Goal: Task Accomplishment & Management: Complete application form

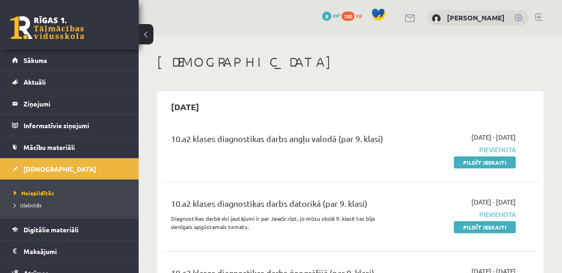
scroll to position [99, 0]
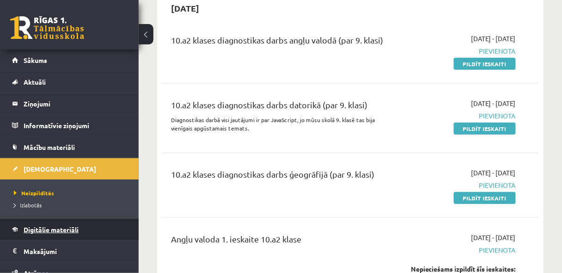
click at [70, 228] on span "Digitālie materiāli" at bounding box center [51, 229] width 55 height 8
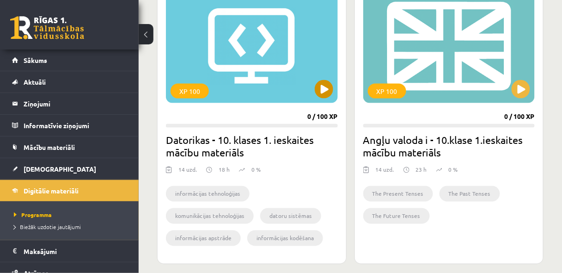
scroll to position [296, 0]
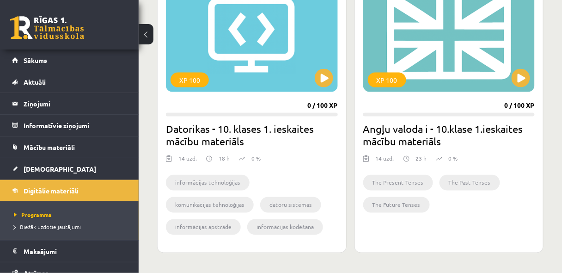
click at [430, 138] on h2 "Angļu valoda i - 10.klase 1.ieskaites mācību materiāls" at bounding box center [450, 135] width 172 height 26
click at [515, 84] on button at bounding box center [521, 78] width 19 height 19
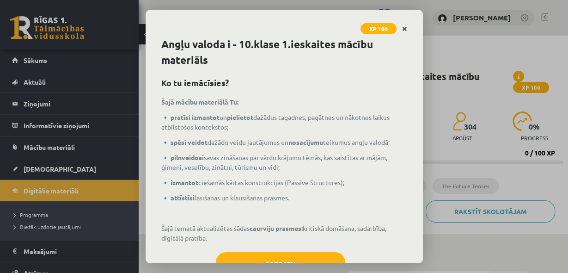
click at [404, 28] on icon "Close" at bounding box center [404, 29] width 5 height 6
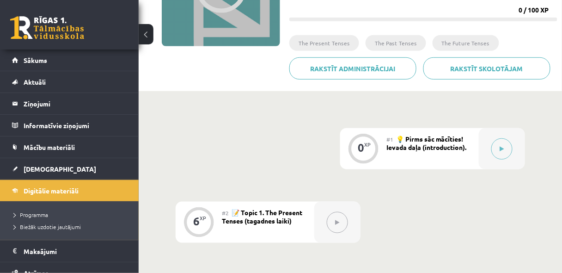
scroll to position [74, 0]
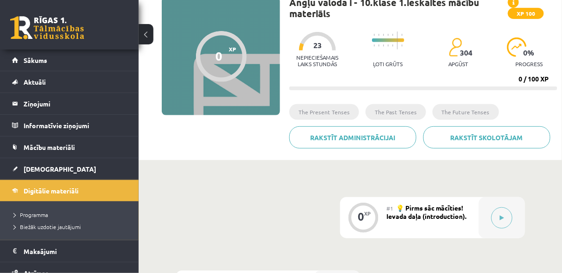
click at [467, 57] on div "304 apgūst" at bounding box center [459, 54] width 20 height 35
click at [463, 64] on p "apgūst" at bounding box center [459, 64] width 20 height 6
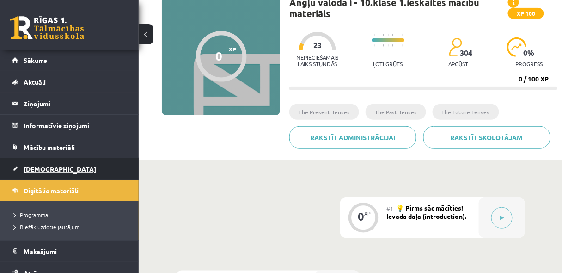
click at [34, 171] on span "[DEMOGRAPHIC_DATA]" at bounding box center [60, 169] width 73 height 8
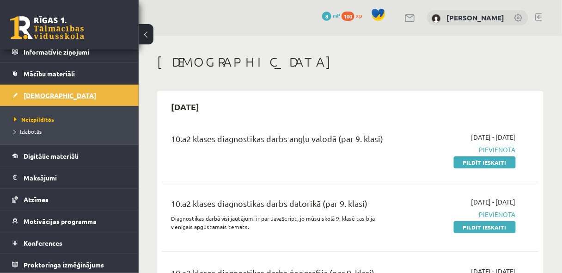
scroll to position [74, 0]
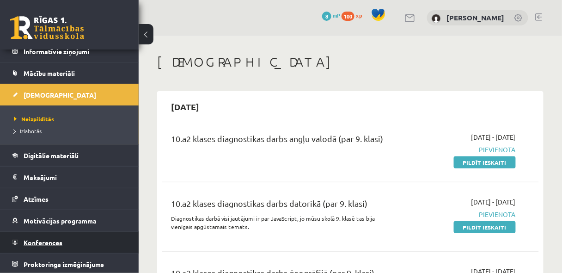
click at [62, 241] on span "Konferences" at bounding box center [43, 242] width 39 height 8
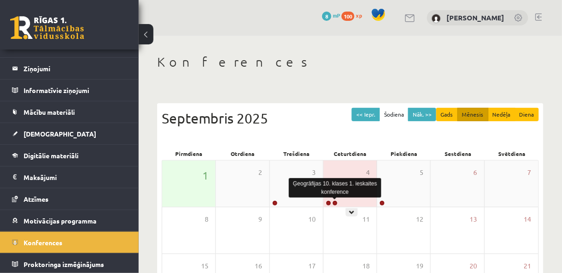
click at [336, 201] on link at bounding box center [336, 203] width 6 height 6
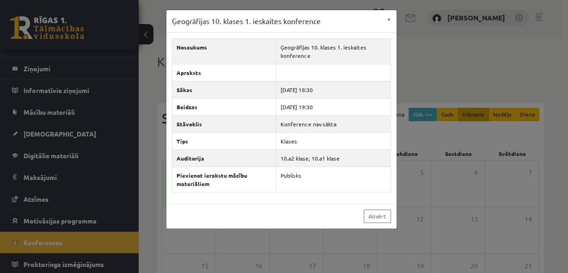
click at [238, 204] on div "Aizvērt" at bounding box center [282, 216] width 230 height 25
click at [386, 19] on button "×" at bounding box center [389, 19] width 15 height 18
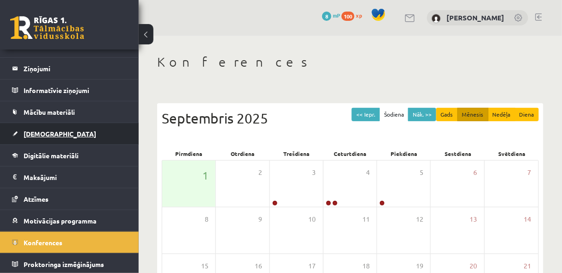
click at [34, 131] on span "[DEMOGRAPHIC_DATA]" at bounding box center [60, 134] width 73 height 8
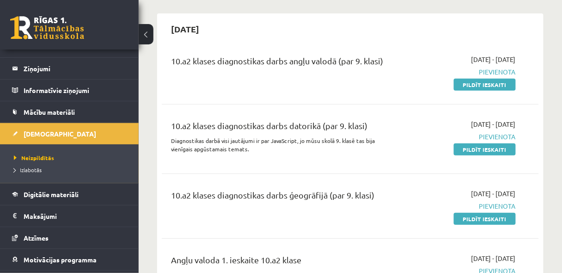
scroll to position [99, 0]
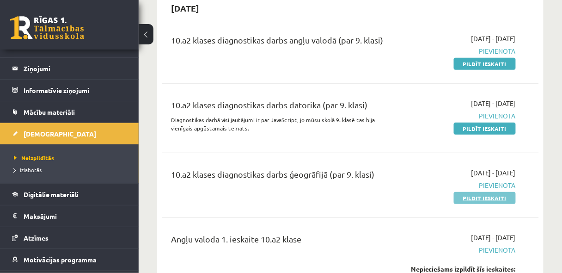
click at [481, 201] on link "Pildīt ieskaiti" at bounding box center [485, 198] width 62 height 12
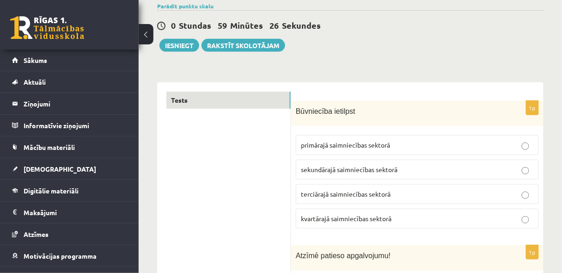
scroll to position [74, 0]
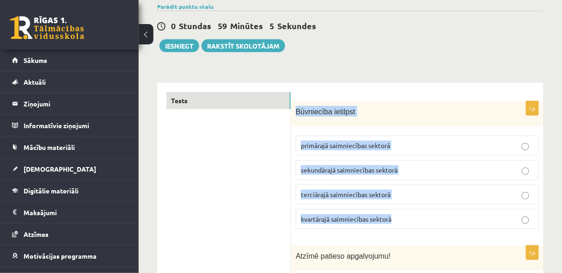
drag, startPoint x: 296, startPoint y: 110, endPoint x: 417, endPoint y: 230, distance: 170.7
click at [417, 230] on div "1p Būvniecība ietilpst primārajā saimniecības sektorā sekundārajā saimniecības …" at bounding box center [417, 169] width 253 height 136
copy div "Būvniecība ietilpst primārajā saimniecības sektorā sekundārajā saimniecības sek…"
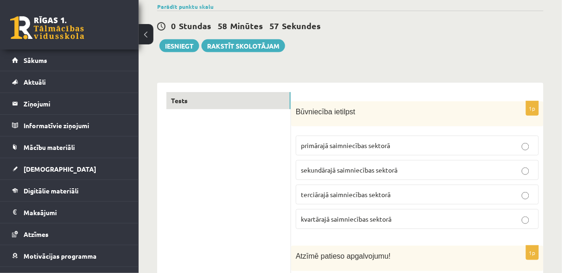
click at [524, 166] on p "sekundārajā saimniecības sektorā" at bounding box center [417, 170] width 233 height 10
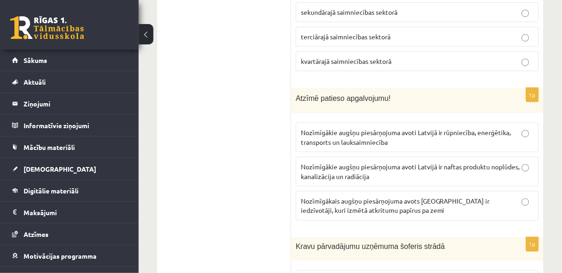
scroll to position [247, 0]
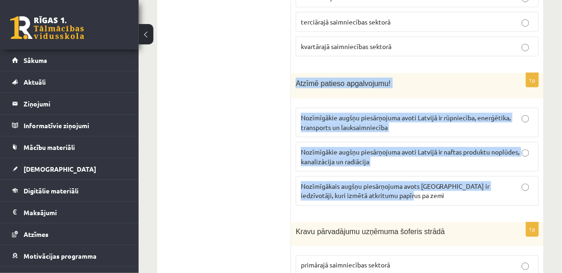
drag, startPoint x: 296, startPoint y: 81, endPoint x: 384, endPoint y: 192, distance: 141.2
click at [384, 192] on div "1p Atzīmē patieso apgalvojumu! Nozīmīgākie augšņu piesārņojuma avoti Latvijā ir…" at bounding box center [417, 143] width 253 height 140
copy div "Atzīmē patieso apgalvojumu! Nozīmīgākie augšņu piesārņojuma avoti Latvijā ir rū…"
click at [522, 122] on p "Nozīmīgākie augšņu piesārņojuma avoti Latvijā ir rūpniecība, enerģētika, transp…" at bounding box center [417, 122] width 233 height 19
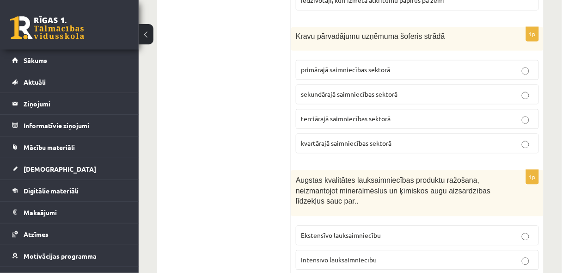
scroll to position [395, 0]
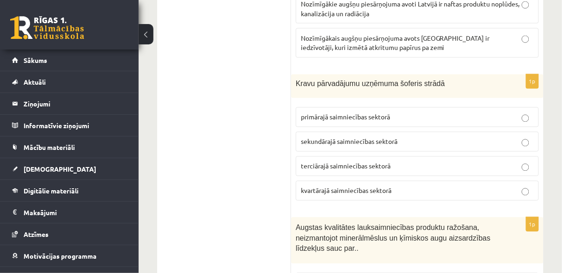
click at [529, 168] on label "terciārajā saimniecības sektorā" at bounding box center [417, 166] width 243 height 20
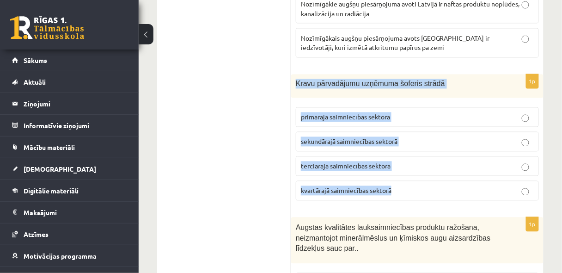
drag, startPoint x: 296, startPoint y: 81, endPoint x: 411, endPoint y: 184, distance: 153.6
click at [411, 184] on div "1p Kravu pārvadājumu uzņēmuma šoferis strādā primārajā saimniecības sektorā sek…" at bounding box center [417, 141] width 253 height 134
copy div "Kravu pārvadājumu uzņēmuma šoferis strādā primārajā saimniecības sektorā sekund…"
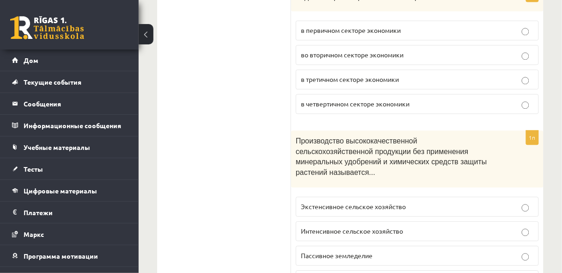
scroll to position [518, 0]
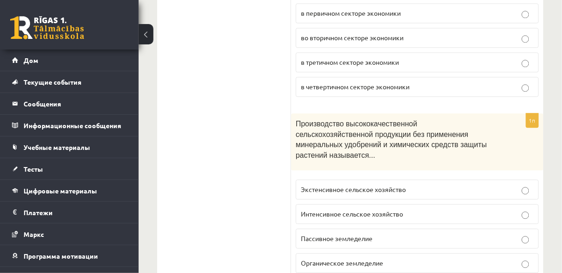
click at [521, 258] on p "Органическое земледелие" at bounding box center [417, 263] width 233 height 10
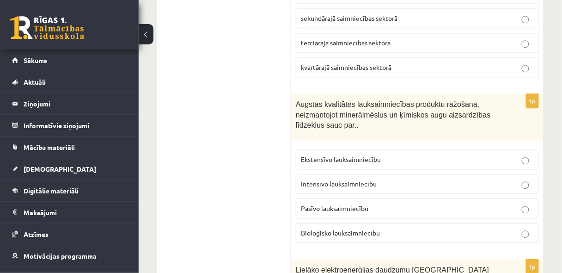
drag, startPoint x: 295, startPoint y: 99, endPoint x: 231, endPoint y: 152, distance: 82.8
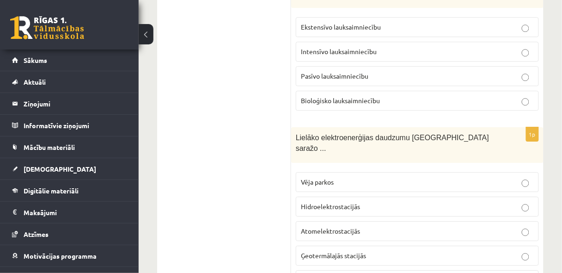
scroll to position [691, 0]
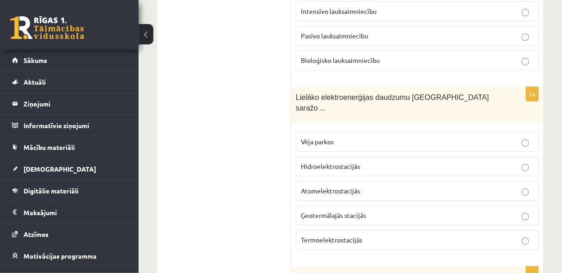
click at [422, 161] on p "Hidroelektrostacijās" at bounding box center [417, 166] width 233 height 10
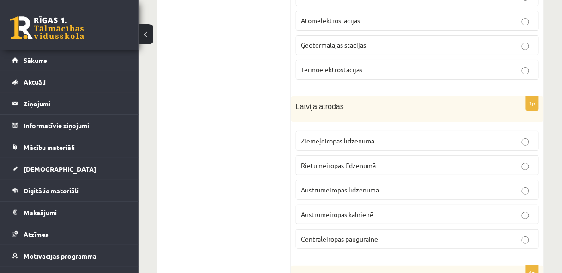
scroll to position [863, 0]
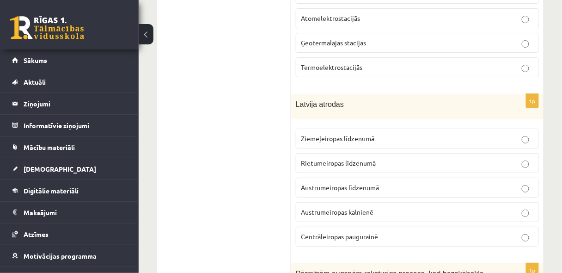
click at [375, 159] on span "Rietumeiropas līdzenumā" at bounding box center [338, 163] width 75 height 8
click at [398, 178] on label "Austrumeiropas līdzenumā" at bounding box center [417, 188] width 243 height 20
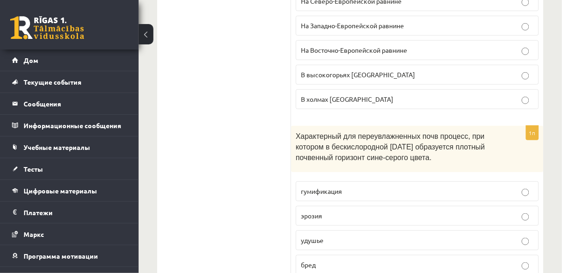
scroll to position [1036, 0]
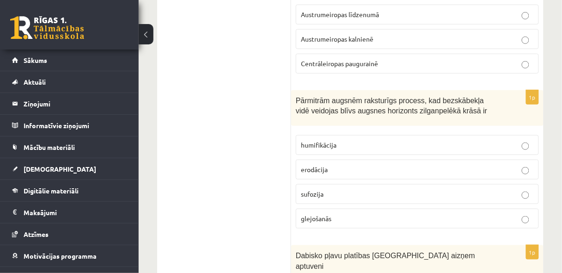
click at [383, 214] on p "glejošanās" at bounding box center [417, 219] width 233 height 10
click at [368, 189] on p "sufozija" at bounding box center [417, 194] width 233 height 10
click at [508, 214] on p "glejošanās" at bounding box center [417, 219] width 233 height 10
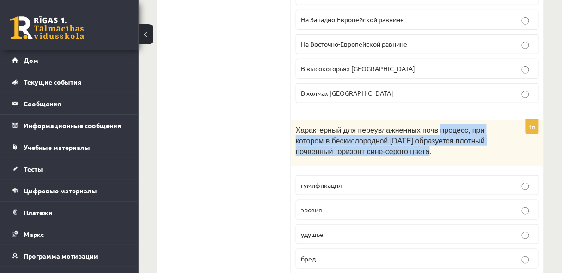
drag, startPoint x: 429, startPoint y: 80, endPoint x: 437, endPoint y: 104, distance: 24.6
click at [437, 124] on p "Характерный для переувлажненных почв процесс, при котором в бескислородной [DAT…" at bounding box center [394, 139] width 197 height 31
copy font "процесс, при котором в бескислородной среде образуется плотный почвенный горизо…"
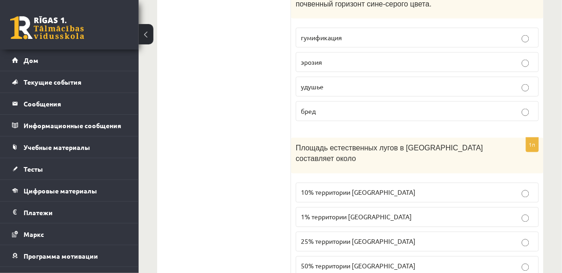
scroll to position [1184, 0]
click at [468, 236] on p "25% территории [GEOGRAPHIC_DATA]" at bounding box center [417, 241] width 233 height 10
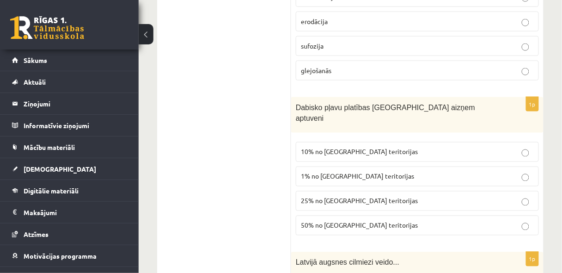
click at [524, 167] on label "1% no [GEOGRAPHIC_DATA] teritorijas" at bounding box center [417, 177] width 243 height 20
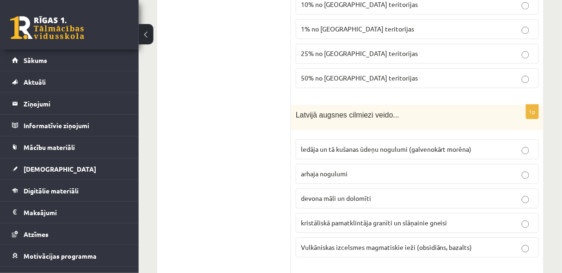
scroll to position [1332, 0]
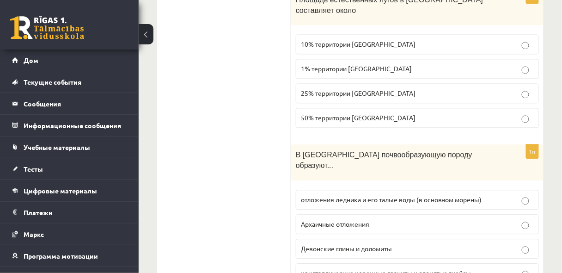
click at [384, 244] on font "Девонские глины и доломиты" at bounding box center [346, 248] width 91 height 8
click at [387, 190] on label "отложения ледника и его талые воды (в основном морены)" at bounding box center [417, 200] width 243 height 20
drag, startPoint x: 425, startPoint y: 175, endPoint x: 451, endPoint y: 44, distance: 133.2
click at [425, 244] on p "Девонские глины и доломиты" at bounding box center [417, 249] width 233 height 10
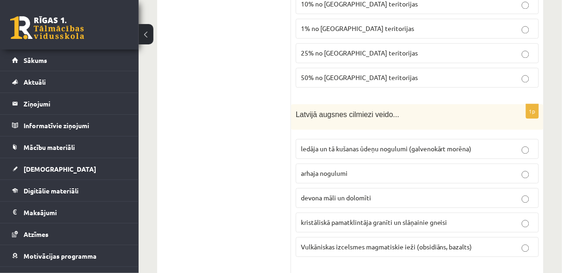
click at [452, 144] on span "ledāja un tā kušanas ūdeņu nogulumi (galvenokārt morēna)" at bounding box center [386, 148] width 171 height 8
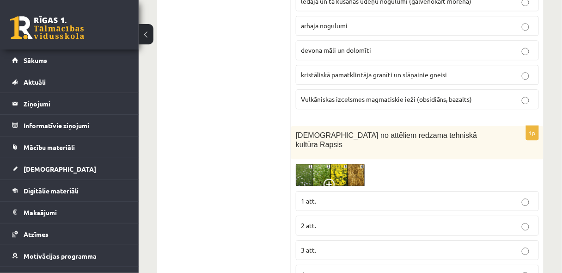
scroll to position [1480, 0]
click at [333, 178] on span at bounding box center [331, 185] width 15 height 15
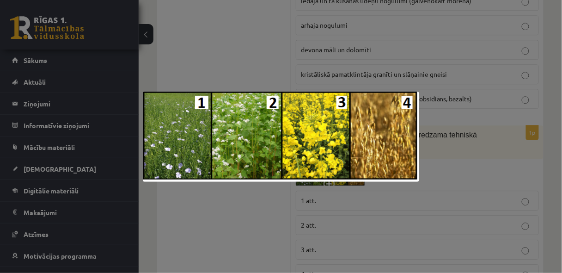
click at [265, 209] on div at bounding box center [281, 136] width 562 height 273
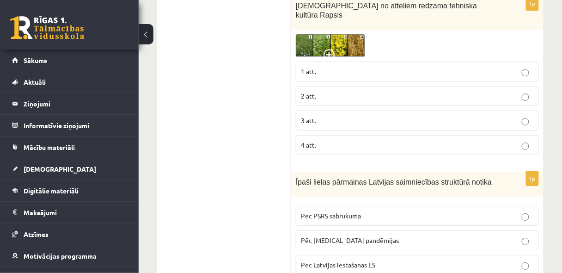
scroll to position [1653, 0]
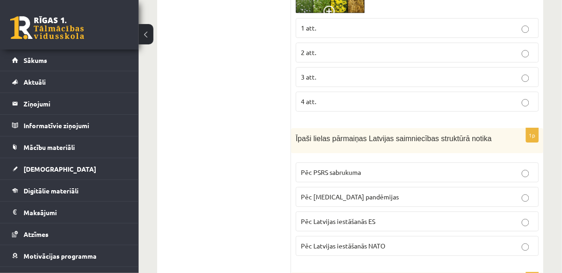
click at [406, 167] on p "Pēc PSRS sabrukuma" at bounding box center [417, 172] width 233 height 10
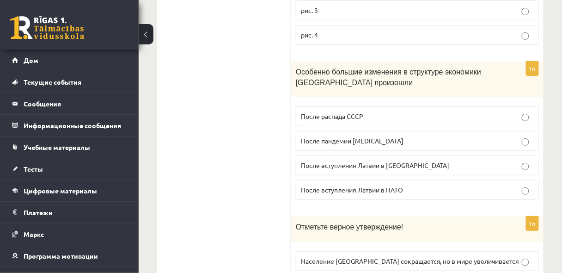
scroll to position [1801, 0]
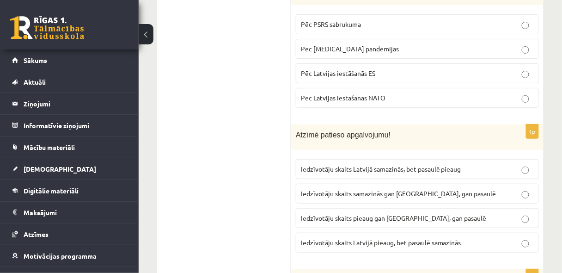
click at [465, 164] on p "Iedzīvotāju skaits Latvijā samazinās, bet pasaulē pieaug" at bounding box center [417, 169] width 233 height 10
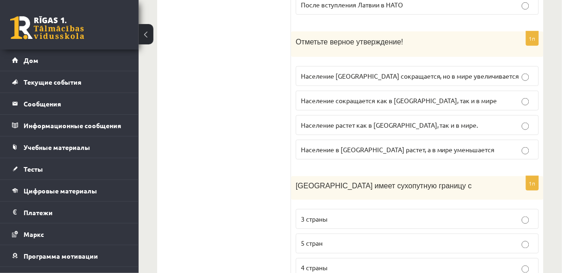
scroll to position [1973, 0]
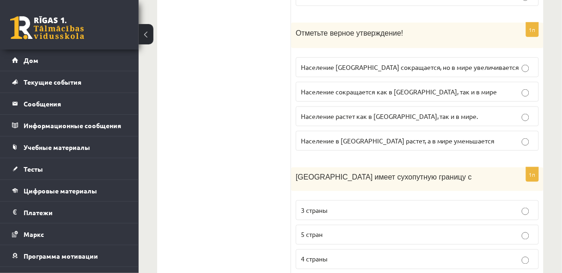
click at [426, 254] on p "4 страны" at bounding box center [417, 259] width 233 height 10
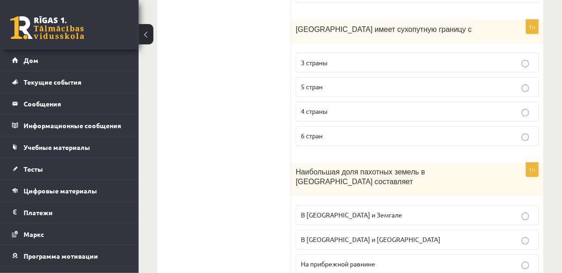
scroll to position [2121, 0]
click at [446, 210] on p "В [GEOGRAPHIC_DATA] и Земгале" at bounding box center [417, 215] width 233 height 10
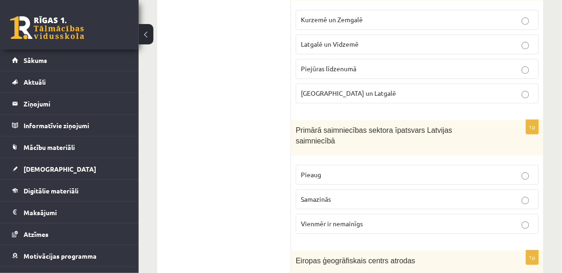
scroll to position [2245, 0]
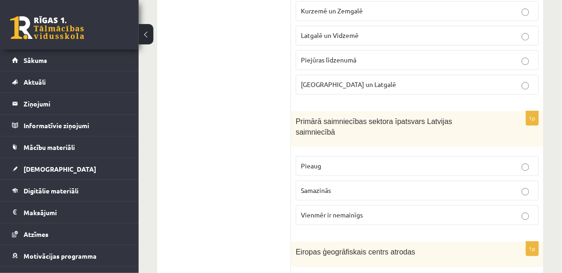
click at [472, 74] on label "[GEOGRAPHIC_DATA] un Latgalē" at bounding box center [417, 84] width 243 height 20
click at [243, 65] on ul "Tests" at bounding box center [229, 213] width 125 height 4584
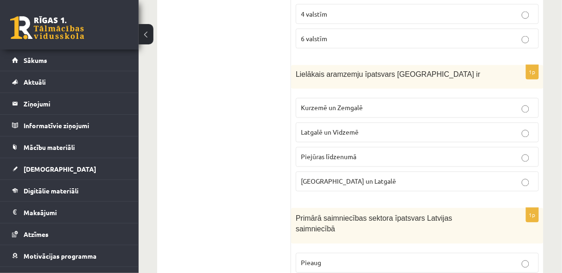
scroll to position [2146, 0]
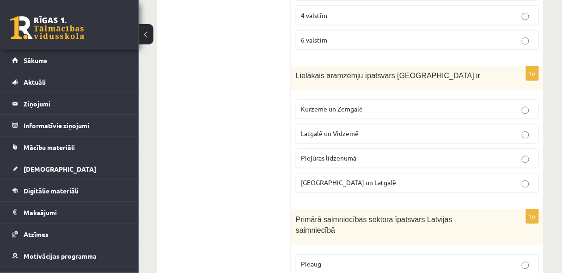
click at [486, 99] on label "Kurzemē un Zemgalē" at bounding box center [417, 109] width 243 height 20
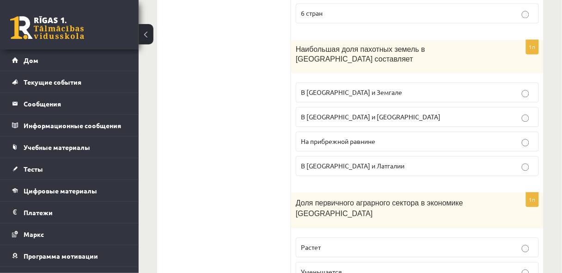
scroll to position [2245, 0]
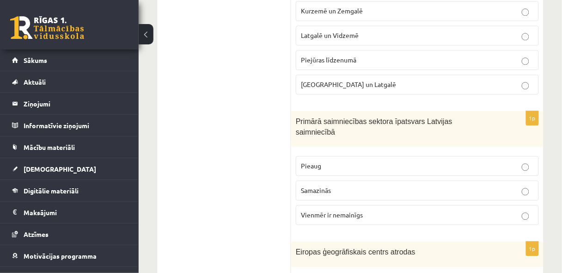
drag, startPoint x: 235, startPoint y: 75, endPoint x: 278, endPoint y: 96, distance: 47.2
click at [237, 76] on ul "Tests" at bounding box center [229, 213] width 125 height 4584
click at [330, 186] on span "Samazinās" at bounding box center [316, 190] width 30 height 8
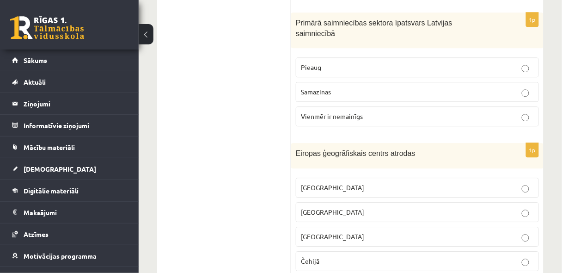
scroll to position [2343, 0]
drag, startPoint x: 297, startPoint y: 89, endPoint x: 378, endPoint y: 92, distance: 80.5
click at [378, 149] on span "Eiropas ģeogrāfiskais centrs atrodas" at bounding box center [356, 153] width 120 height 8
copy span "Eiropas ģeogrāfiskais centrs"
click at [385, 207] on p "[GEOGRAPHIC_DATA]" at bounding box center [417, 212] width 233 height 10
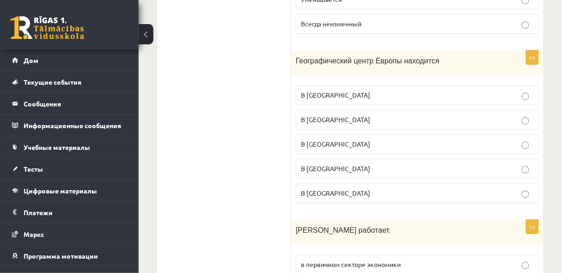
scroll to position [2541, 0]
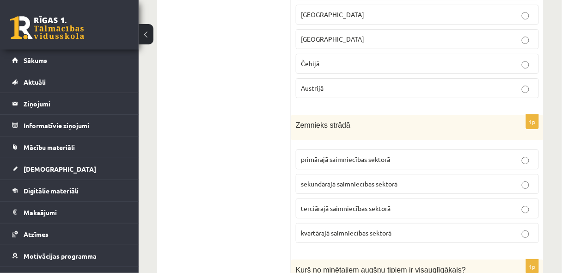
click at [449, 154] on p "primārajā saimniecības sektorā" at bounding box center [417, 159] width 233 height 10
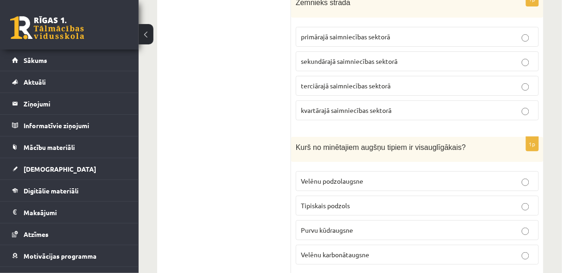
scroll to position [2664, 0]
click at [374, 249] on p "Velēnu karbonātaugsne" at bounding box center [417, 254] width 233 height 10
click at [320, 225] on span "Purvu kūdraugsne" at bounding box center [327, 229] width 52 height 8
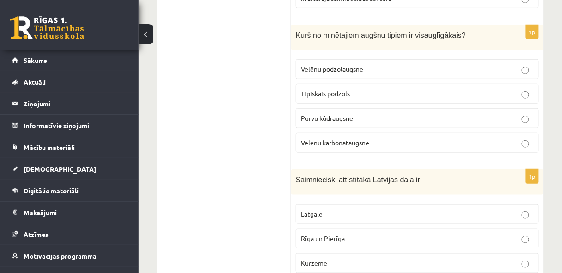
scroll to position [2787, 0]
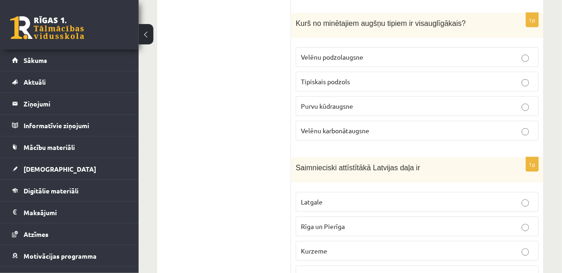
click at [346, 222] on p "Rīga un Pierīga" at bounding box center [417, 227] width 233 height 10
click at [342, 271] on p "Zemgale" at bounding box center [417, 276] width 233 height 10
click at [371, 246] on p "Kurzeme" at bounding box center [417, 251] width 233 height 10
click at [352, 222] on p "Rīga un Pierīga" at bounding box center [417, 227] width 233 height 10
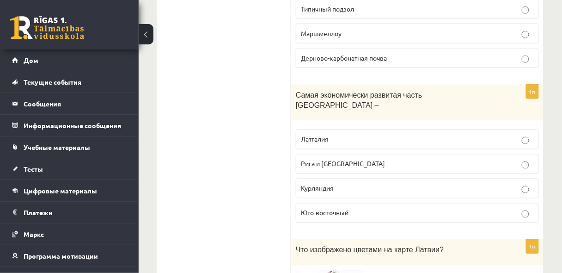
scroll to position [2960, 0]
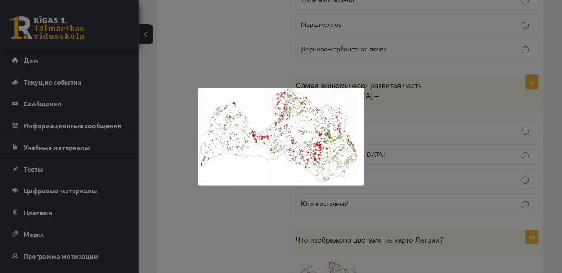
click at [467, 150] on div at bounding box center [281, 136] width 562 height 273
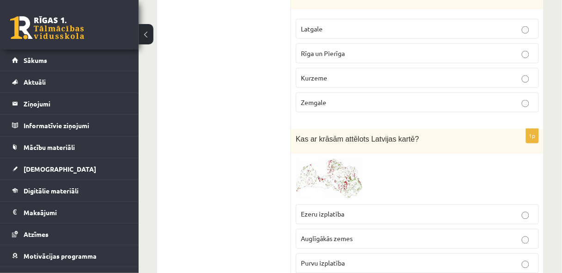
click at [352, 159] on img at bounding box center [330, 179] width 69 height 41
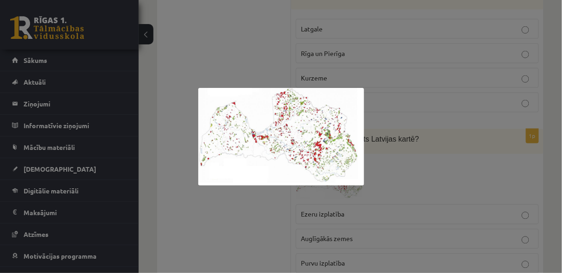
click at [422, 113] on div at bounding box center [281, 136] width 562 height 273
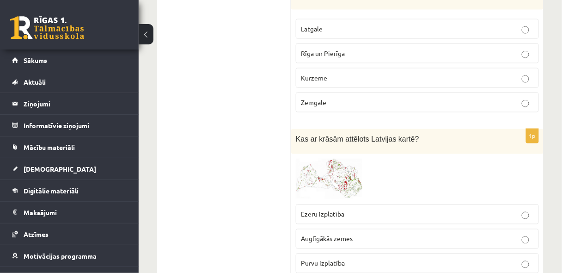
click at [352, 159] on img at bounding box center [330, 179] width 69 height 41
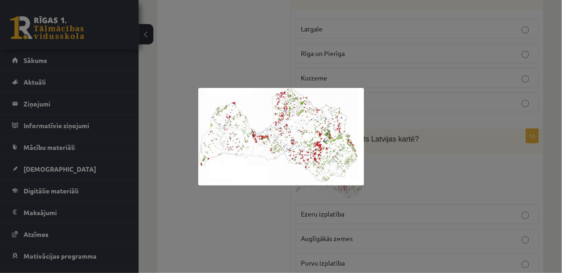
click at [411, 133] on div at bounding box center [281, 136] width 562 height 273
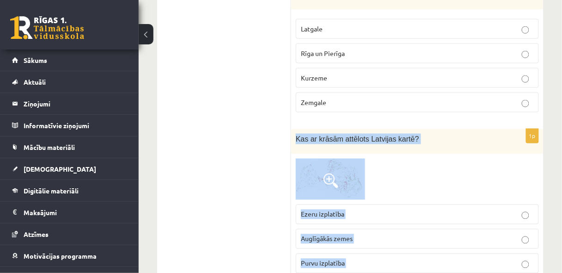
drag, startPoint x: 296, startPoint y: 70, endPoint x: 384, endPoint y: 212, distance: 167.2
click at [384, 212] on div "1p Kas ar krāsām attēlots Latvijas kartē? Ezeru izplatība Auglīgākās zemes Purv…" at bounding box center [417, 217] width 253 height 176
copy div "Kas ar krāsām attēlots Latvijas kartē? Ezeru izplatība Auglīgākās zemes Purvu i…"
click at [321, 259] on span "Purvu izplatība" at bounding box center [323, 263] width 44 height 8
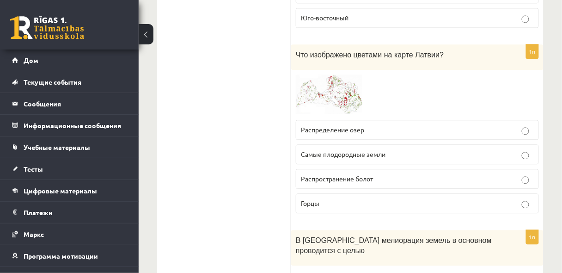
scroll to position [3157, 0]
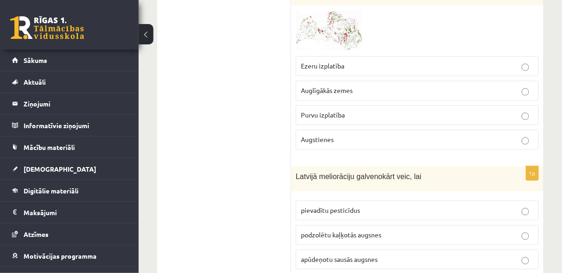
scroll to position [3108, 0]
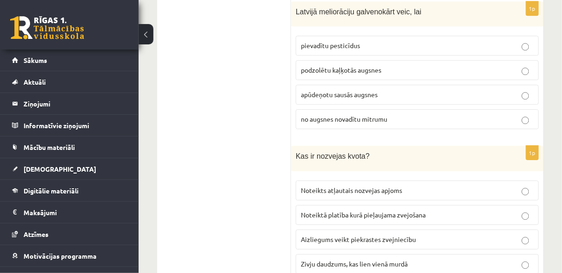
scroll to position [3281, 0]
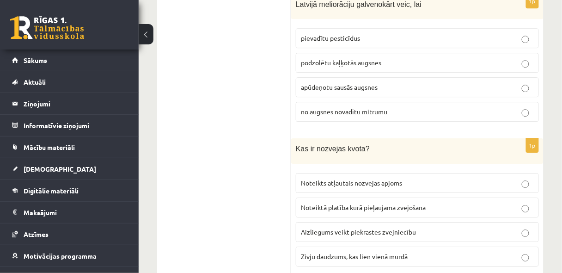
click at [439, 178] on p "Noteikts atļautais nozvejas apjoms" at bounding box center [417, 183] width 233 height 10
click at [442, 197] on label "Noteiktā platība kurā pieļaujama zvejošana" at bounding box center [417, 207] width 243 height 20
click at [442, 178] on p "Noteikts atļautais nozvejas apjoms" at bounding box center [417, 183] width 233 height 10
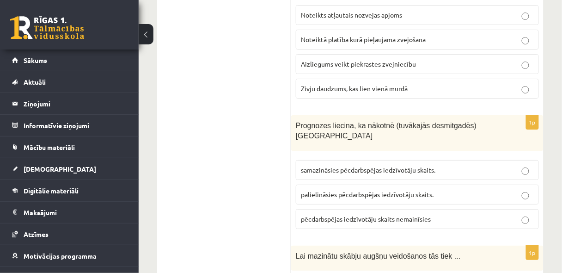
scroll to position [3453, 0]
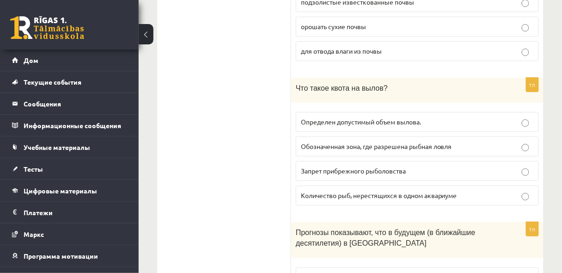
drag, startPoint x: 503, startPoint y: 131, endPoint x: 500, endPoint y: 126, distance: 6.0
click at [502, 272] on font "численность населения посттрудоспособного возраста сократится." at bounding box center [403, 277] width 204 height 8
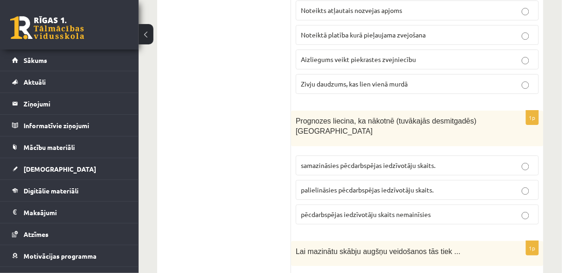
click at [412, 185] on span "palielināsies pēcdarbspējas iedzīvotāju skaits." at bounding box center [367, 189] width 133 height 8
click at [385, 161] on span "samazināsies pēcdarbspējas iedzīvotāju skaits." at bounding box center [368, 165] width 135 height 8
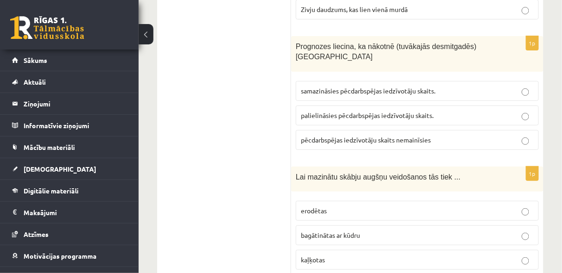
scroll to position [3552, 0]
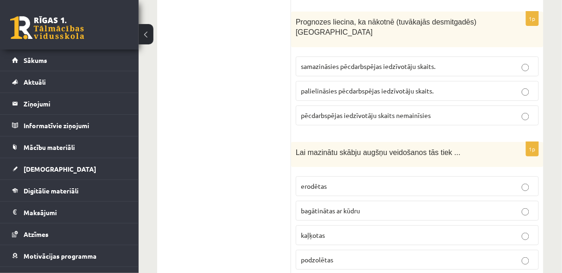
click at [387, 230] on p "kaļķotas" at bounding box center [417, 235] width 233 height 10
click at [358, 206] on span "bagātinātas ar kūdru" at bounding box center [330, 210] width 59 height 8
click at [380, 230] on p "kaļķotas" at bounding box center [417, 235] width 233 height 10
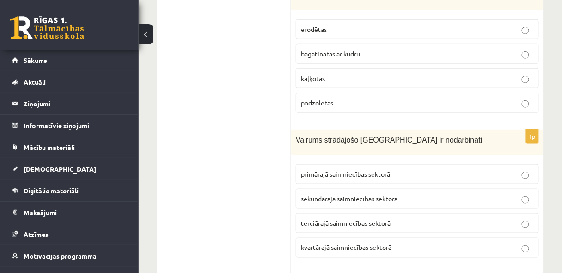
scroll to position [3700, 0]
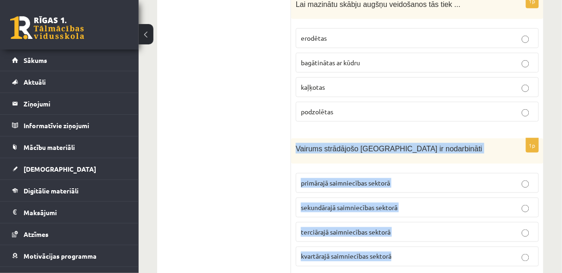
drag, startPoint x: 296, startPoint y: 63, endPoint x: 409, endPoint y: 165, distance: 151.6
click at [409, 165] on div "1p Vairums strādājošo Latvijā ir nodarbināti primārajā saimniecības sektorā sek…" at bounding box center [417, 206] width 253 height 136
copy div "Vairums strādājošo Latvijā ir nodarbināti primārajā saimniecības sektorā sekund…"
click at [470, 227] on p "terciārajā saimniecības sektorā" at bounding box center [417, 232] width 233 height 10
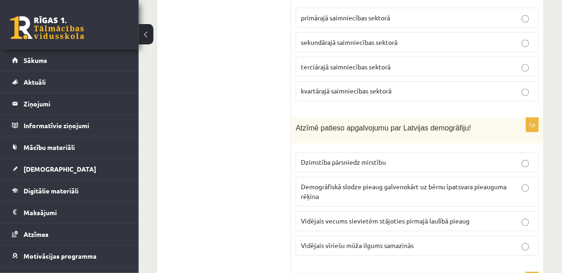
scroll to position [3873, 0]
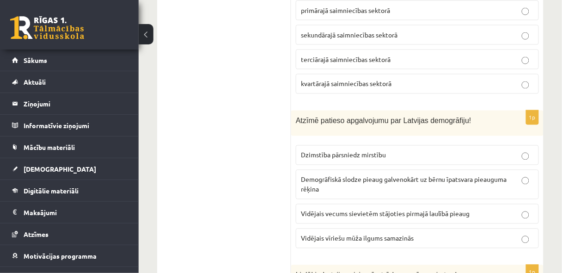
click at [412, 204] on label "Vidējais vecums sievietēm stājoties pirmajā laulībā pieaug" at bounding box center [417, 214] width 243 height 20
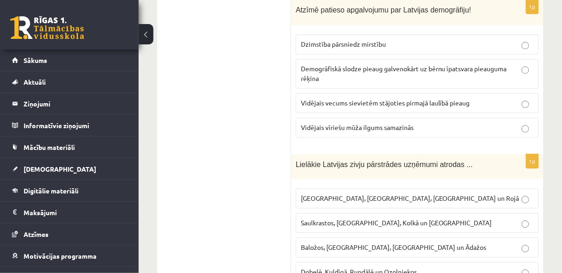
scroll to position [3996, 0]
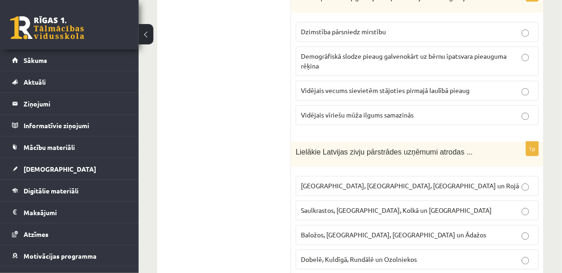
drag, startPoint x: 278, startPoint y: 189, endPoint x: 308, endPoint y: 132, distance: 64.6
click at [341, 181] on span "[GEOGRAPHIC_DATA], [GEOGRAPHIC_DATA], [GEOGRAPHIC_DATA] un Rojā" at bounding box center [410, 185] width 219 height 8
drag, startPoint x: 340, startPoint y: 96, endPoint x: 370, endPoint y: 98, distance: 29.7
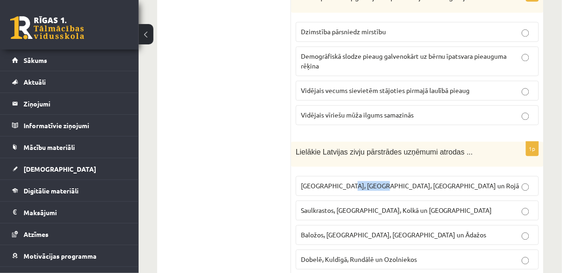
click at [370, 181] on span "[GEOGRAPHIC_DATA], [GEOGRAPHIC_DATA], [GEOGRAPHIC_DATA] un Rojā" at bounding box center [410, 185] width 219 height 8
copy span "Salacgrīvā"
click at [384, 181] on span "[GEOGRAPHIC_DATA], [GEOGRAPHIC_DATA], [GEOGRAPHIC_DATA] un Rojā" at bounding box center [410, 185] width 219 height 8
copy span "Rojā"
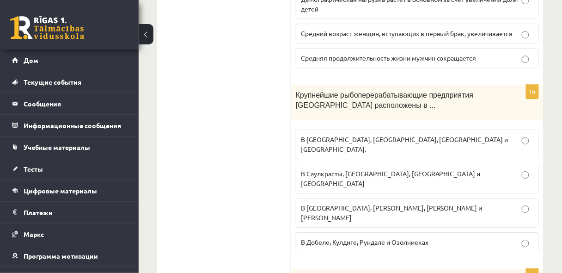
scroll to position [4193, 0]
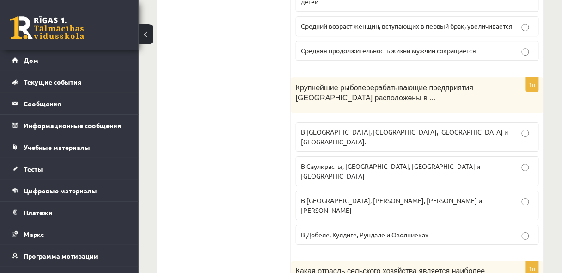
click at [468, 230] on p "В Добеле, Кулдиге, Рундале и Озолниеках" at bounding box center [417, 235] width 233 height 10
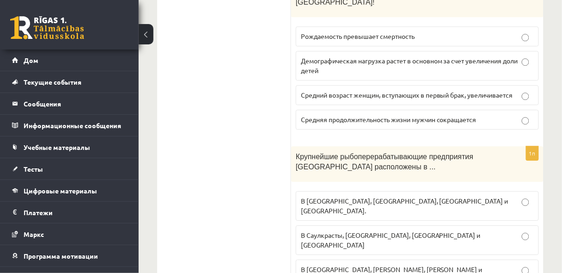
scroll to position [4119, 0]
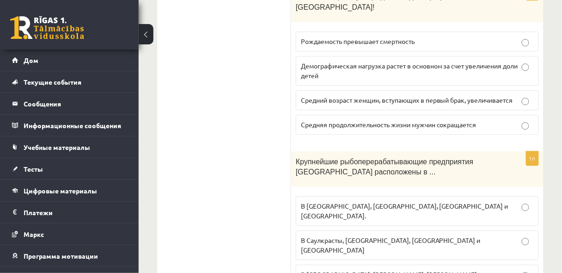
click at [510, 191] on fieldset "В Риге, Лиепае, Салацгриве и Рое. В Саулкрасты, Юрмале, Колке и Туе В Баложи, К…" at bounding box center [417, 256] width 243 height 130
click at [507, 201] on p "В [GEOGRAPHIC_DATA], [GEOGRAPHIC_DATA], [GEOGRAPHIC_DATA] и [GEOGRAPHIC_DATA]." at bounding box center [417, 210] width 233 height 19
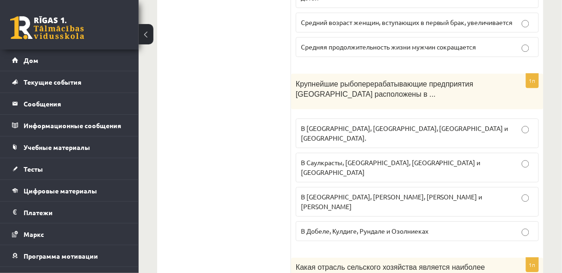
scroll to position [4218, 0]
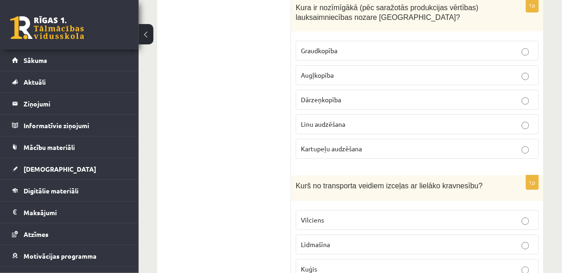
scroll to position [4292, 0]
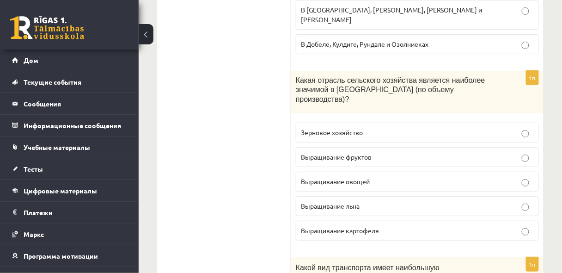
scroll to position [4391, 0]
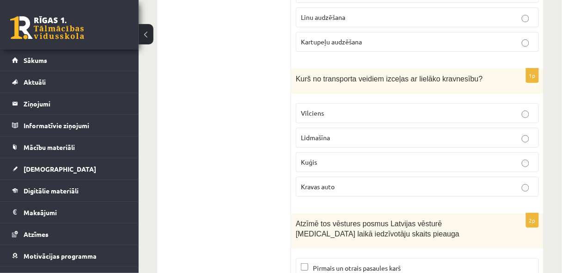
click at [344, 157] on p "Kuģis" at bounding box center [417, 162] width 233 height 10
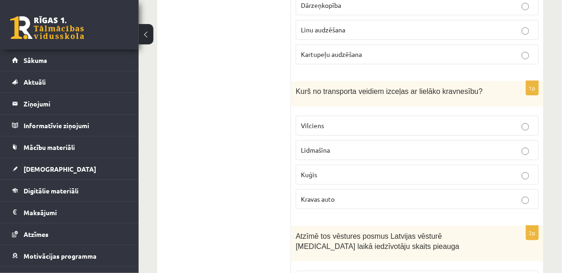
scroll to position [4366, 0]
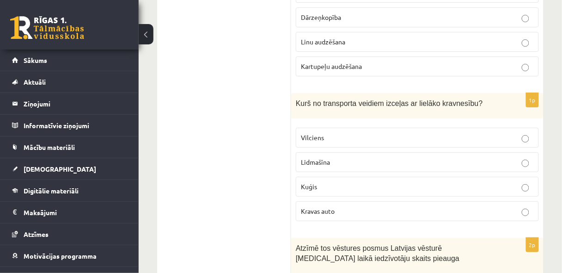
click at [522, 133] on p "Vilciens" at bounding box center [417, 138] width 233 height 10
click at [424, 182] on p "Kuģis" at bounding box center [417, 187] width 233 height 10
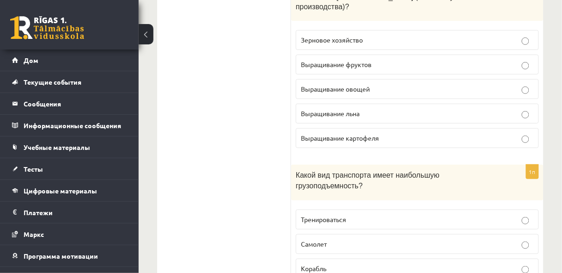
scroll to position [4481, 0]
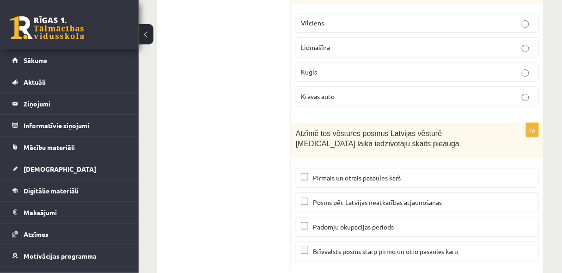
scroll to position [4410, 0]
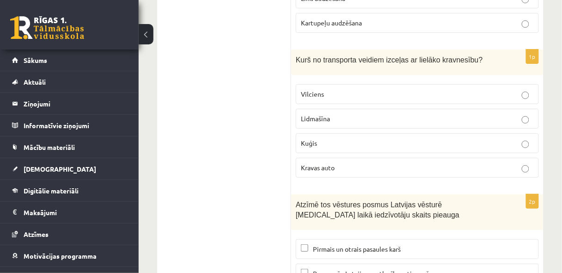
click at [347, 269] on span "Posms pēc Latvijas neatkarības atjaunošanas" at bounding box center [377, 273] width 129 height 8
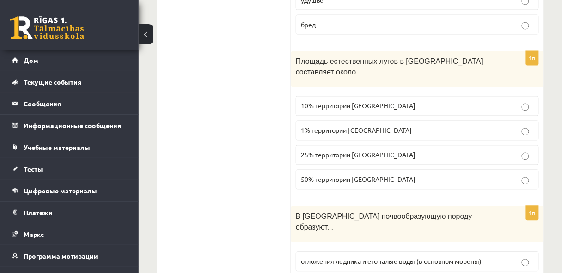
scroll to position [1326, 0]
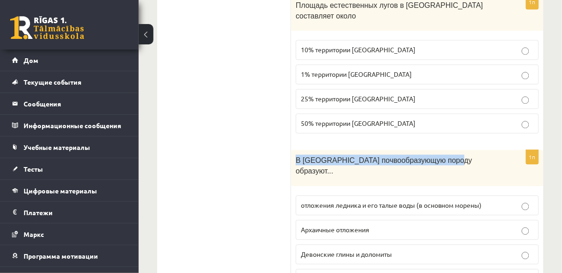
drag, startPoint x: 296, startPoint y: 99, endPoint x: 440, endPoint y: 103, distance: 143.9
click at [440, 150] on div "В [GEOGRAPHIC_DATA] почвообразующую породу образуют..." at bounding box center [417, 168] width 253 height 36
copy font "В Латвии почвообразующую породу образуют"
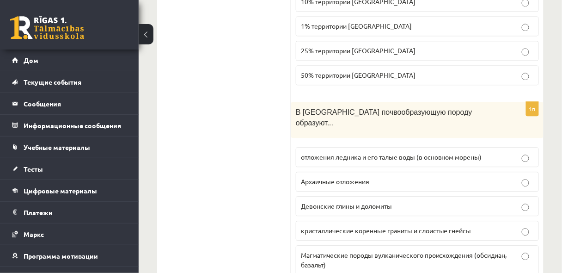
scroll to position [1376, 0]
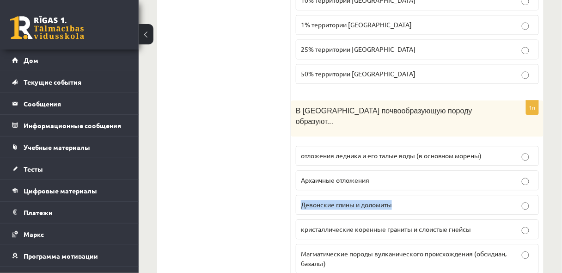
drag, startPoint x: 299, startPoint y: 130, endPoint x: 400, endPoint y: 132, distance: 100.9
click at [400, 195] on label "Девонские глины и доломиты" at bounding box center [417, 205] width 243 height 20
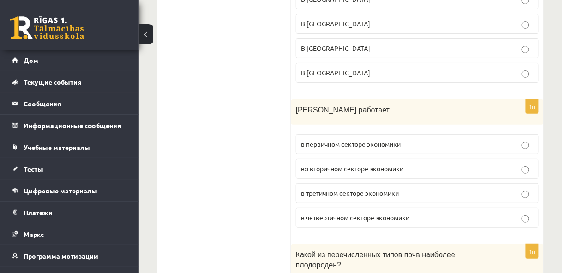
scroll to position [2684, 0]
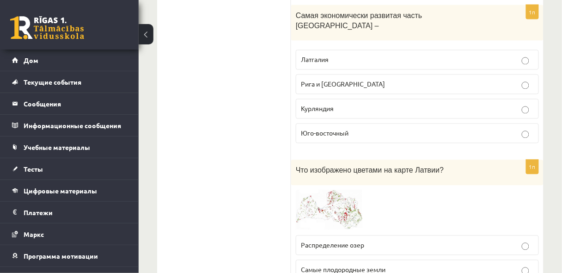
scroll to position [3029, 0]
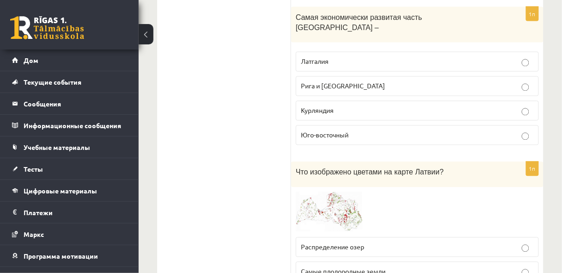
drag, startPoint x: 301, startPoint y: 155, endPoint x: 381, endPoint y: 154, distance: 80.0
click at [321, 192] on img at bounding box center [330, 212] width 69 height 41
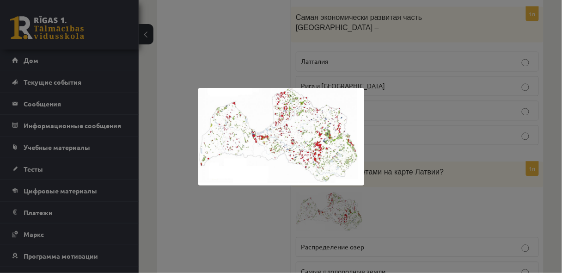
click at [321, 69] on div at bounding box center [281, 136] width 562 height 273
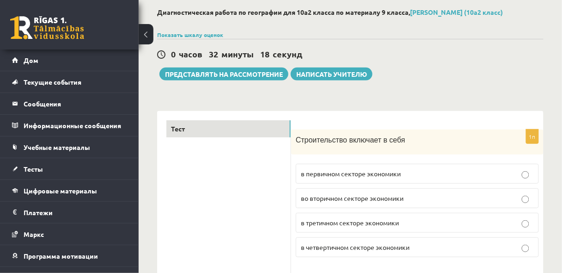
scroll to position [24, 0]
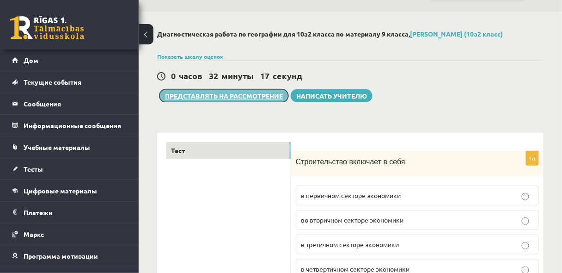
click at [255, 94] on font "Представлять на рассмотрение" at bounding box center [224, 96] width 118 height 8
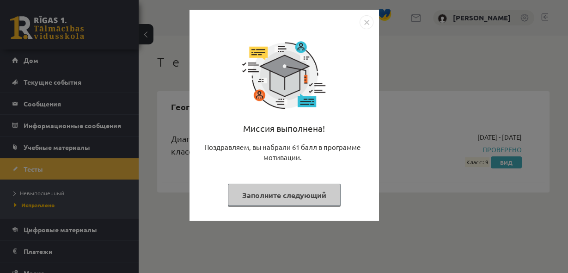
click at [360, 26] on img "Закрывать" at bounding box center [367, 22] width 14 height 14
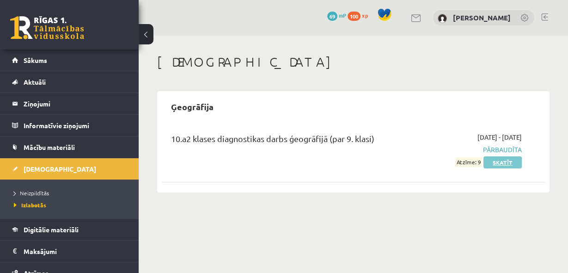
click at [497, 166] on link "Skatīt" at bounding box center [503, 162] width 38 height 12
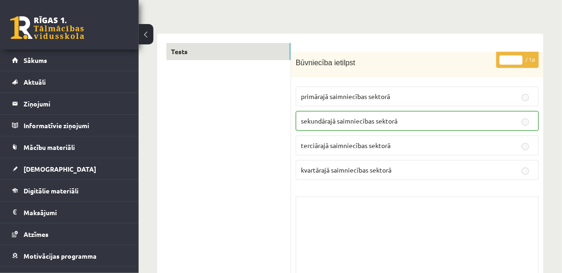
scroll to position [6, 0]
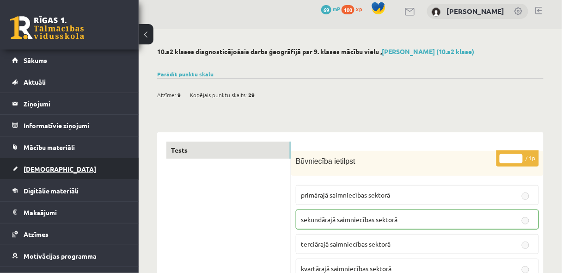
click at [44, 172] on link "[DEMOGRAPHIC_DATA]" at bounding box center [69, 168] width 115 height 21
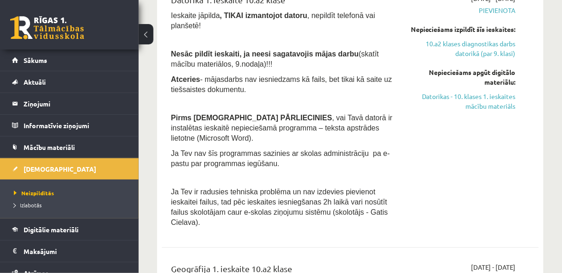
scroll to position [469, 0]
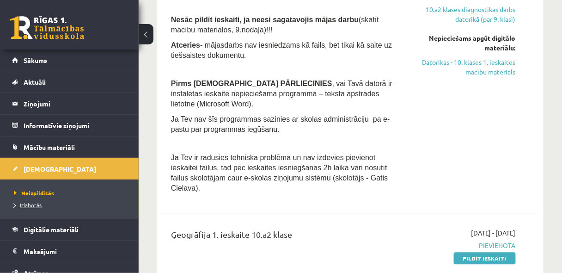
click at [37, 204] on span "Izlabotās" at bounding box center [28, 204] width 28 height 7
